Goal: Use online tool/utility: Utilize a website feature to perform a specific function

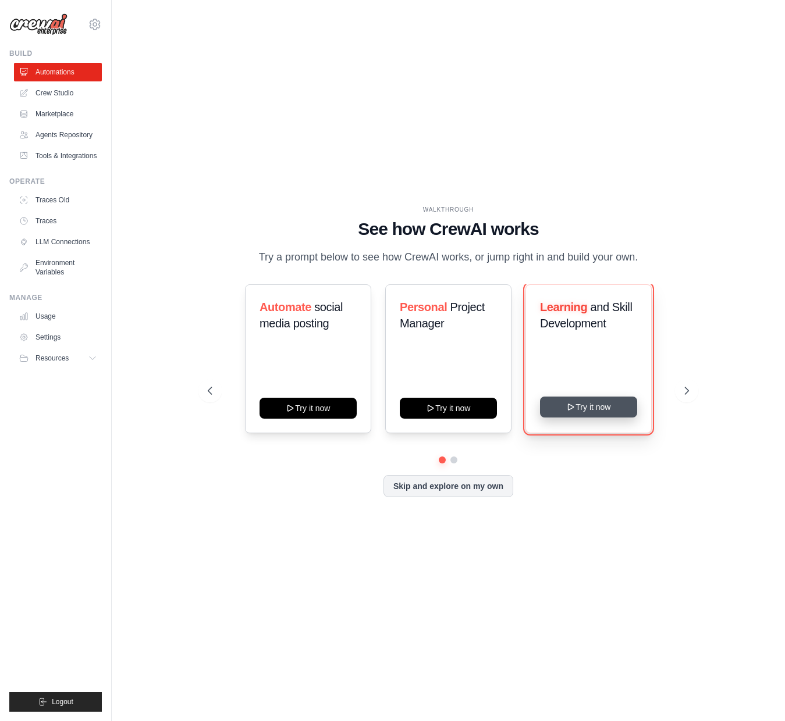
click at [597, 408] on button "Try it now" at bounding box center [588, 407] width 97 height 21
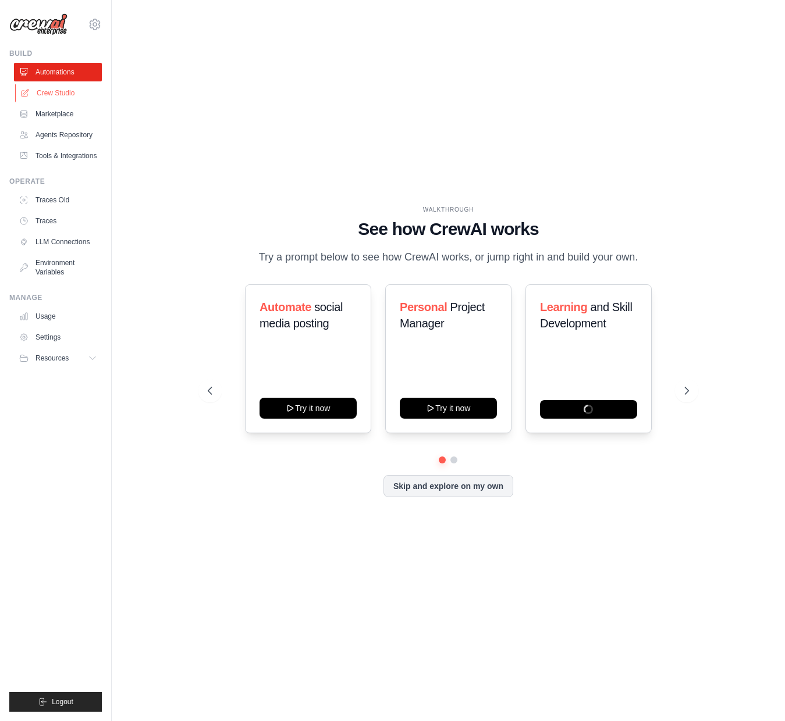
click at [49, 92] on link "Crew Studio" at bounding box center [59, 93] width 88 height 19
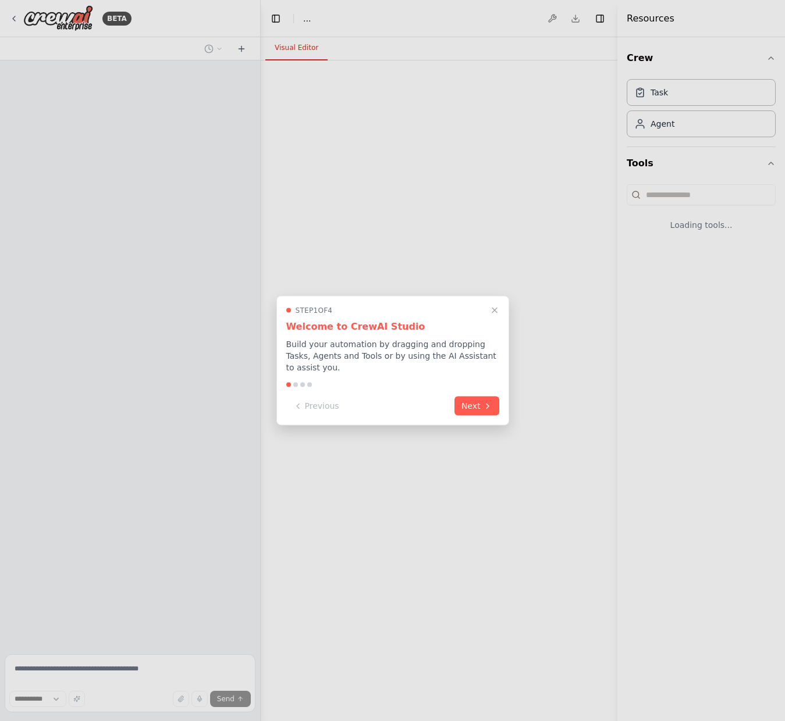
select select "****"
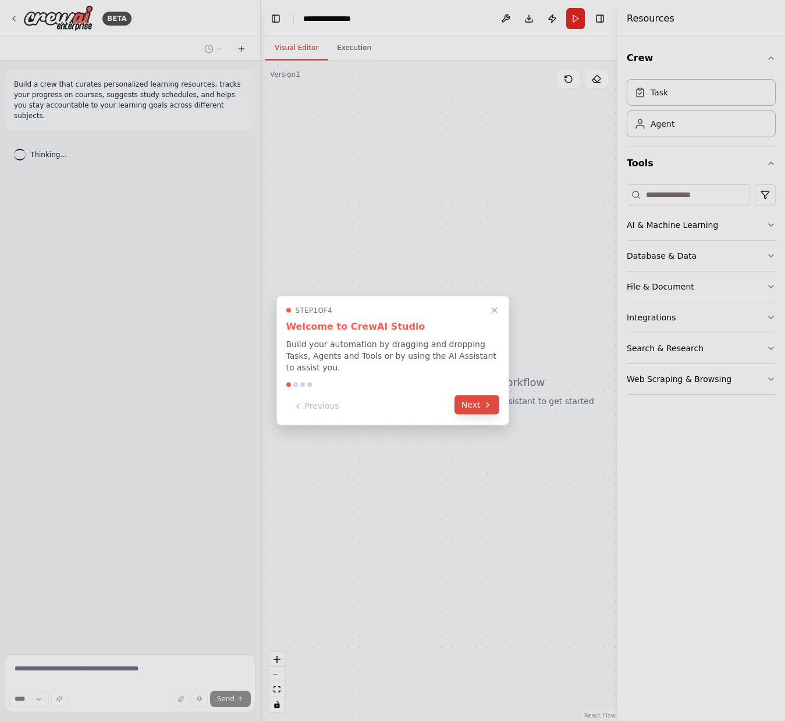
click at [474, 403] on button "Next" at bounding box center [476, 405] width 45 height 19
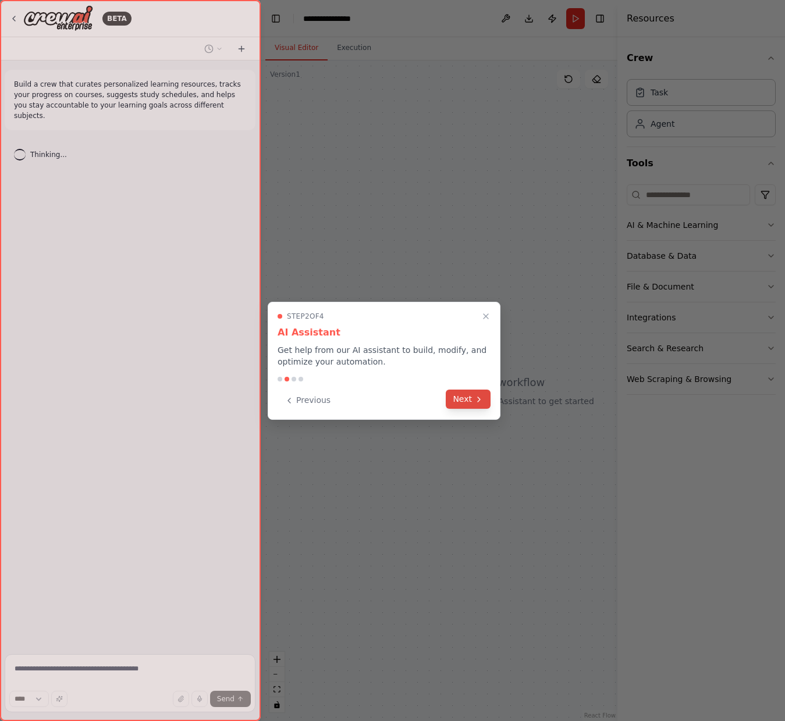
click at [474, 403] on icon at bounding box center [478, 399] width 9 height 9
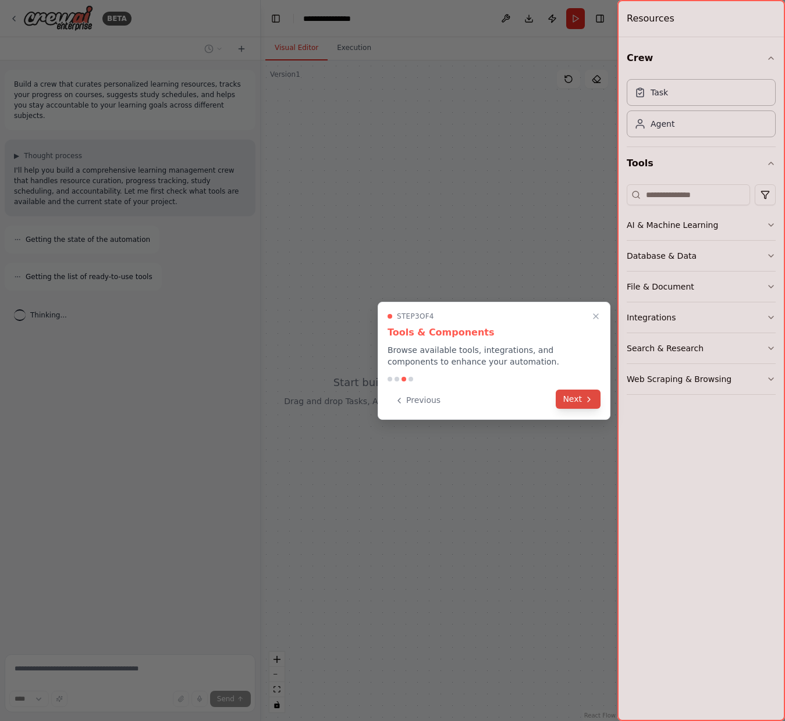
click at [571, 398] on button "Next" at bounding box center [578, 399] width 45 height 19
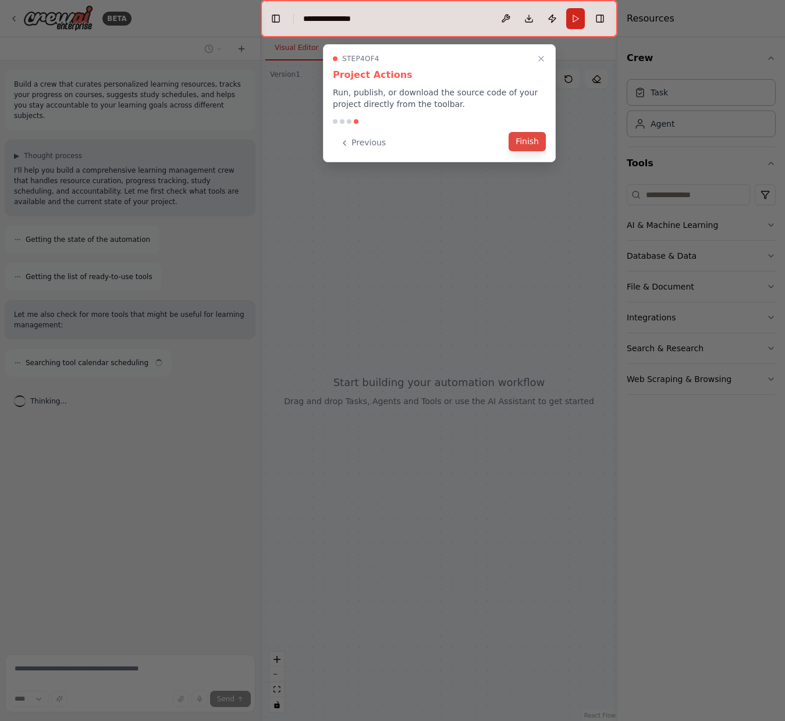
click at [531, 140] on button "Finish" at bounding box center [526, 141] width 37 height 19
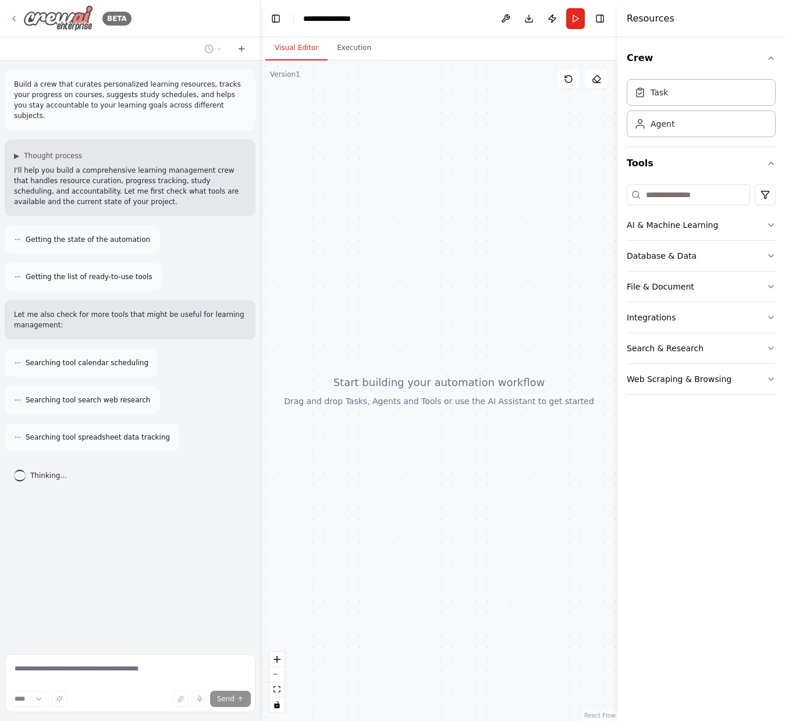
click at [16, 19] on icon at bounding box center [13, 18] width 9 height 9
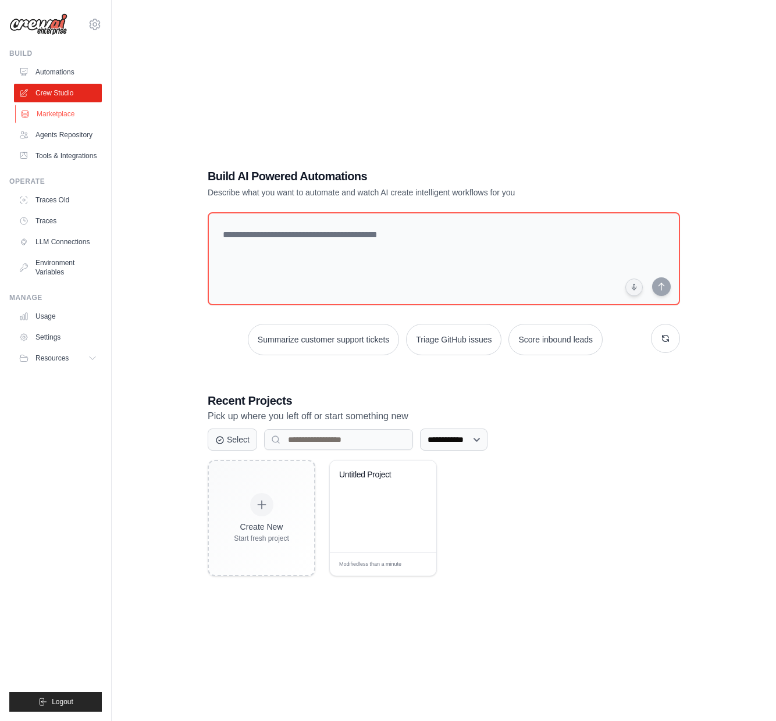
click at [50, 115] on link "Marketplace" at bounding box center [59, 114] width 88 height 19
